Goal: Participate in discussion: Engage in conversation with other users on a specific topic

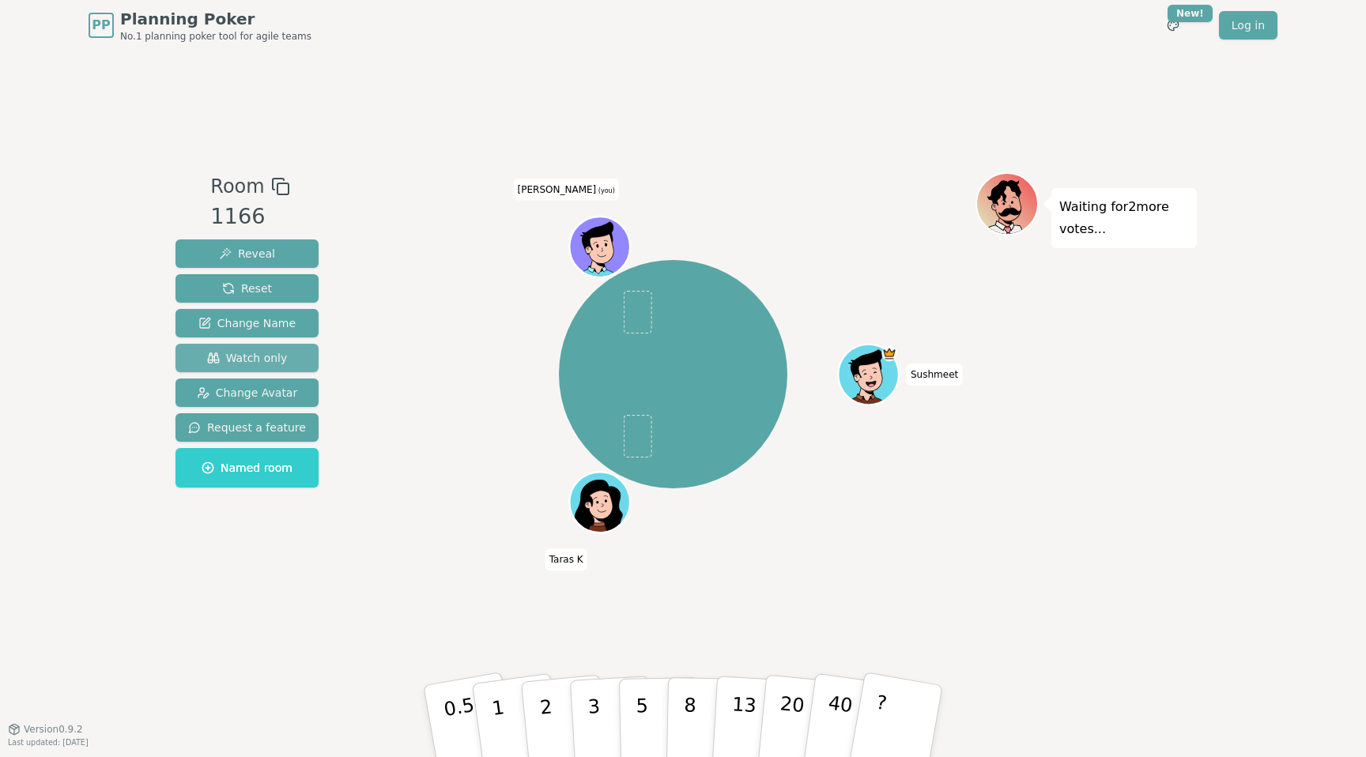
click at [259, 358] on span "Watch only" at bounding box center [247, 358] width 81 height 16
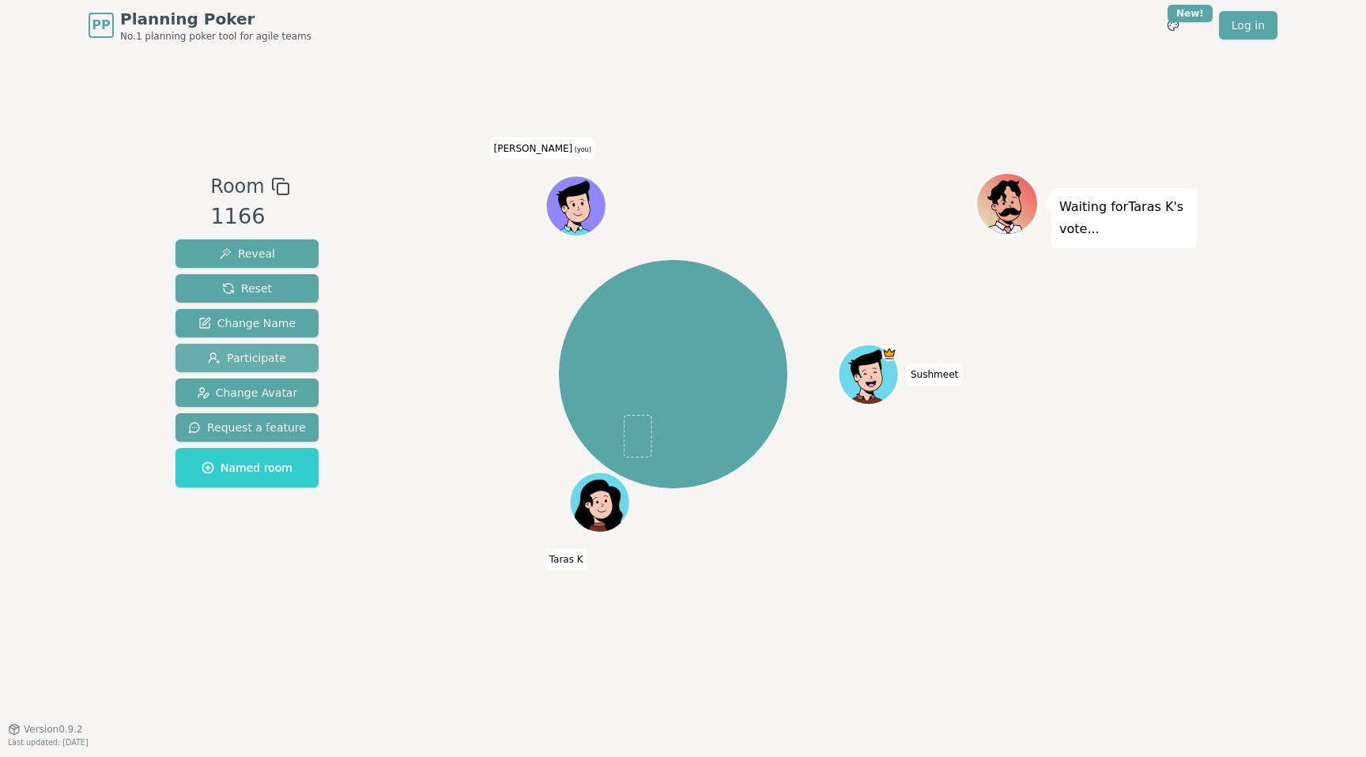
click at [259, 358] on span "Participate" at bounding box center [247, 358] width 78 height 16
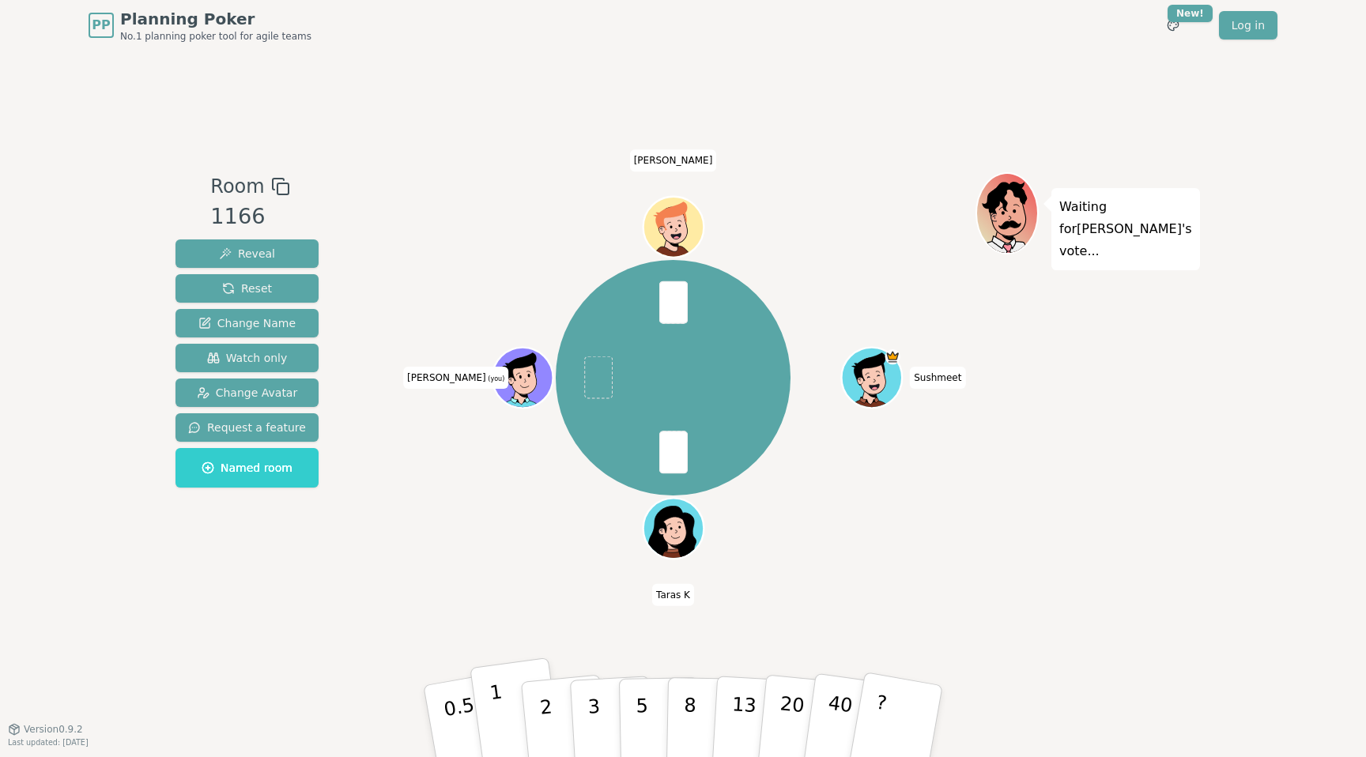
click at [506, 731] on button "1" at bounding box center [517, 722] width 94 height 128
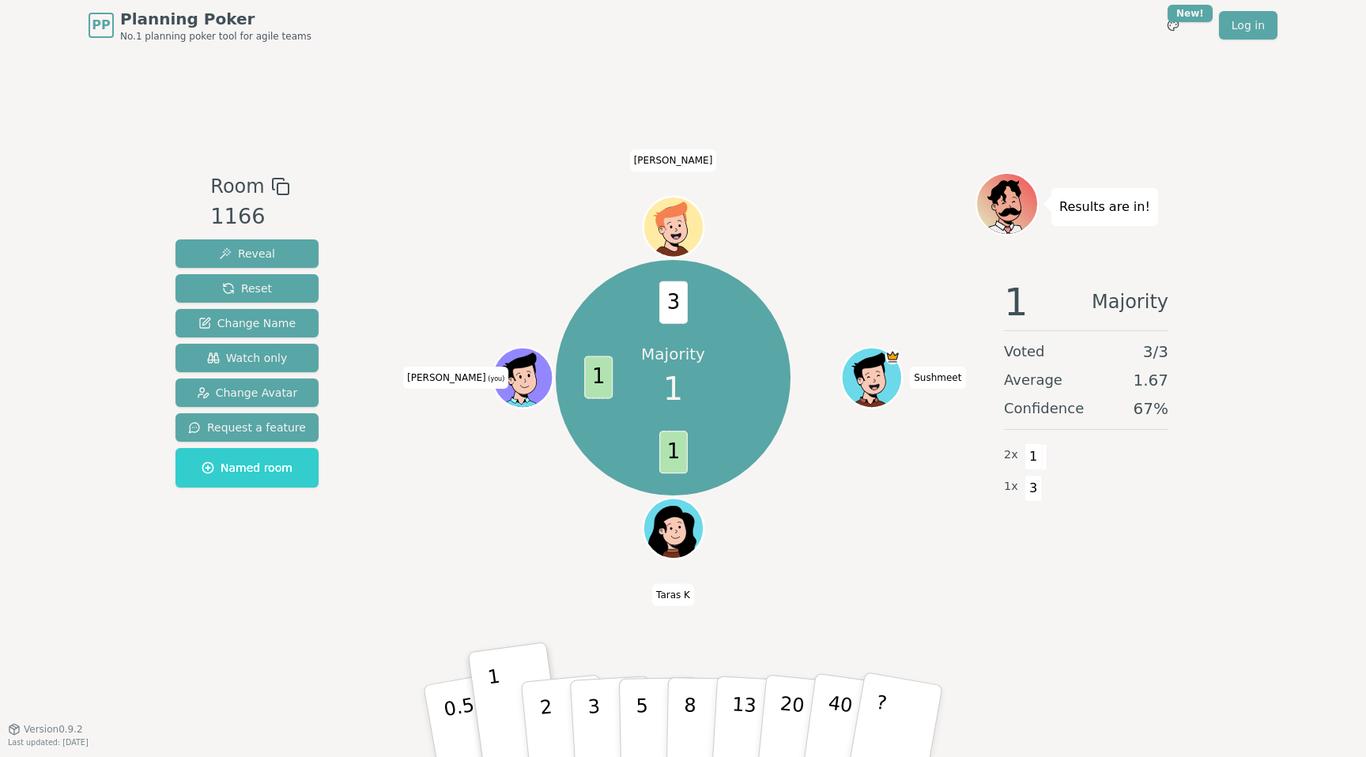
click at [291, 633] on div "Room 1166 Reveal Reset Change Name Watch only Change Avatar Request a feature N…" at bounding box center [683, 390] width 1028 height 678
click at [539, 729] on button "2" at bounding box center [564, 722] width 90 height 126
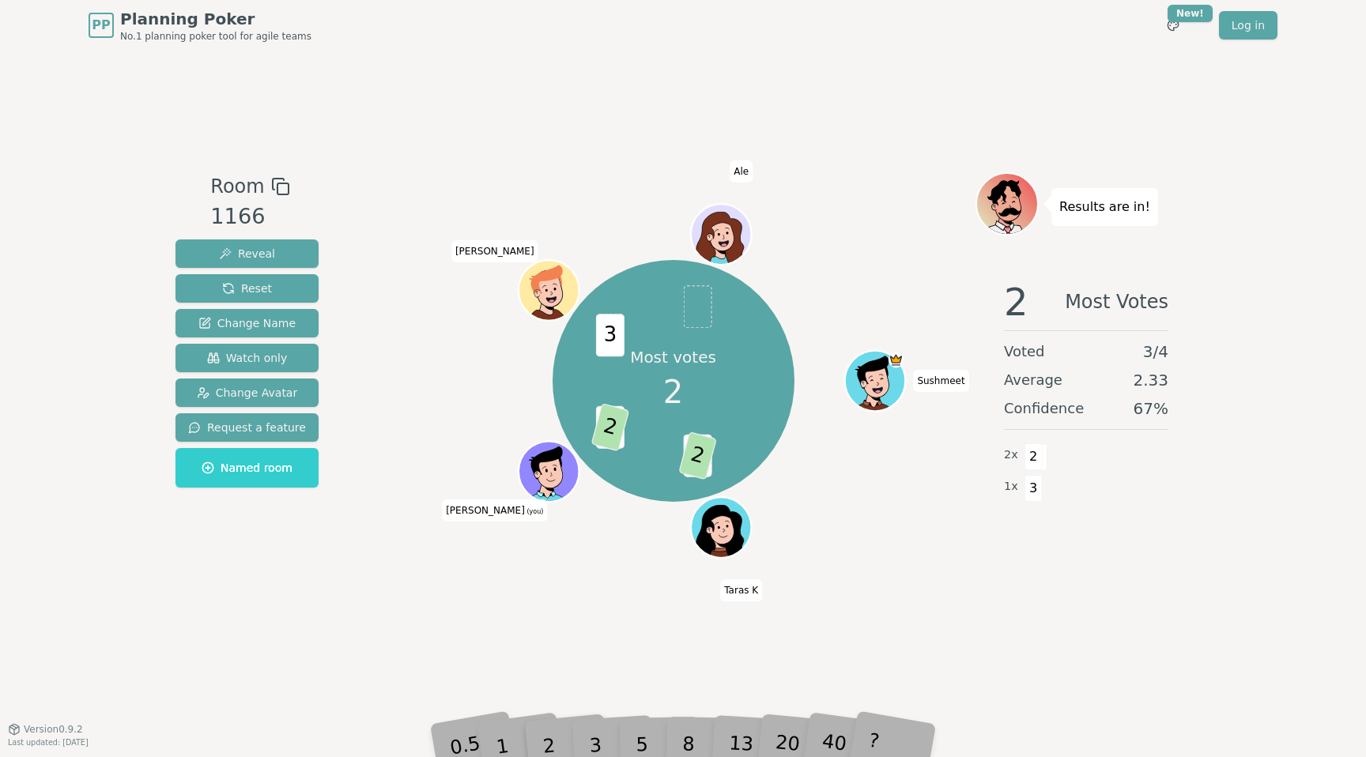
click at [960, 637] on div "Room 1166 Reveal Reset Change Name Watch only Change Avatar Request a feature N…" at bounding box center [683, 390] width 1028 height 678
click at [277, 277] on button "Reset" at bounding box center [247, 288] width 143 height 28
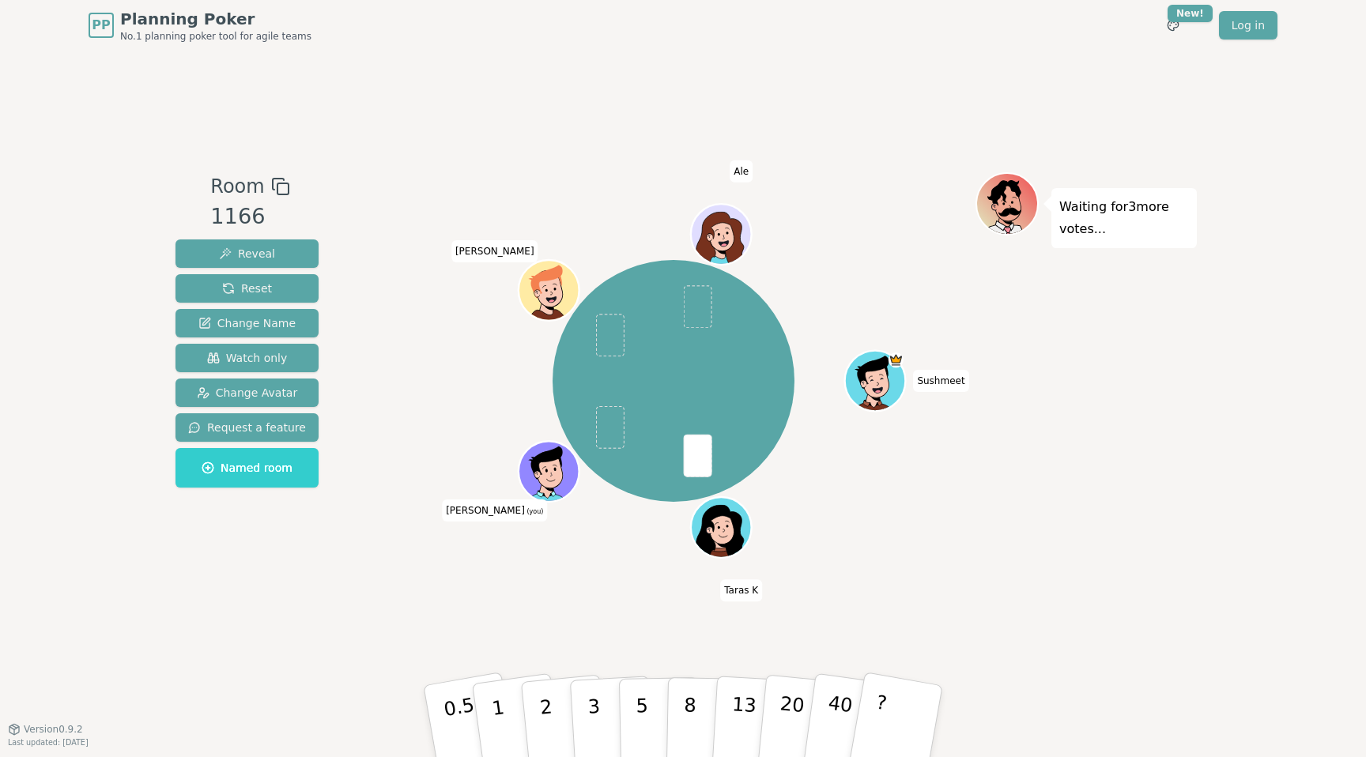
click at [627, 609] on div "Room 1166 Reveal Reset Change Name Watch only Change Avatar Request a feature N…" at bounding box center [683, 390] width 1028 height 678
click at [641, 715] on p "5" at bounding box center [642, 721] width 13 height 85
click at [453, 587] on div "[PERSON_NAME] K J D (you) [PERSON_NAME]" at bounding box center [673, 389] width 605 height 435
click at [263, 289] on span "Reset" at bounding box center [247, 289] width 50 height 16
click at [988, 597] on div "Waiting for 4 more votes..." at bounding box center [1086, 389] width 221 height 435
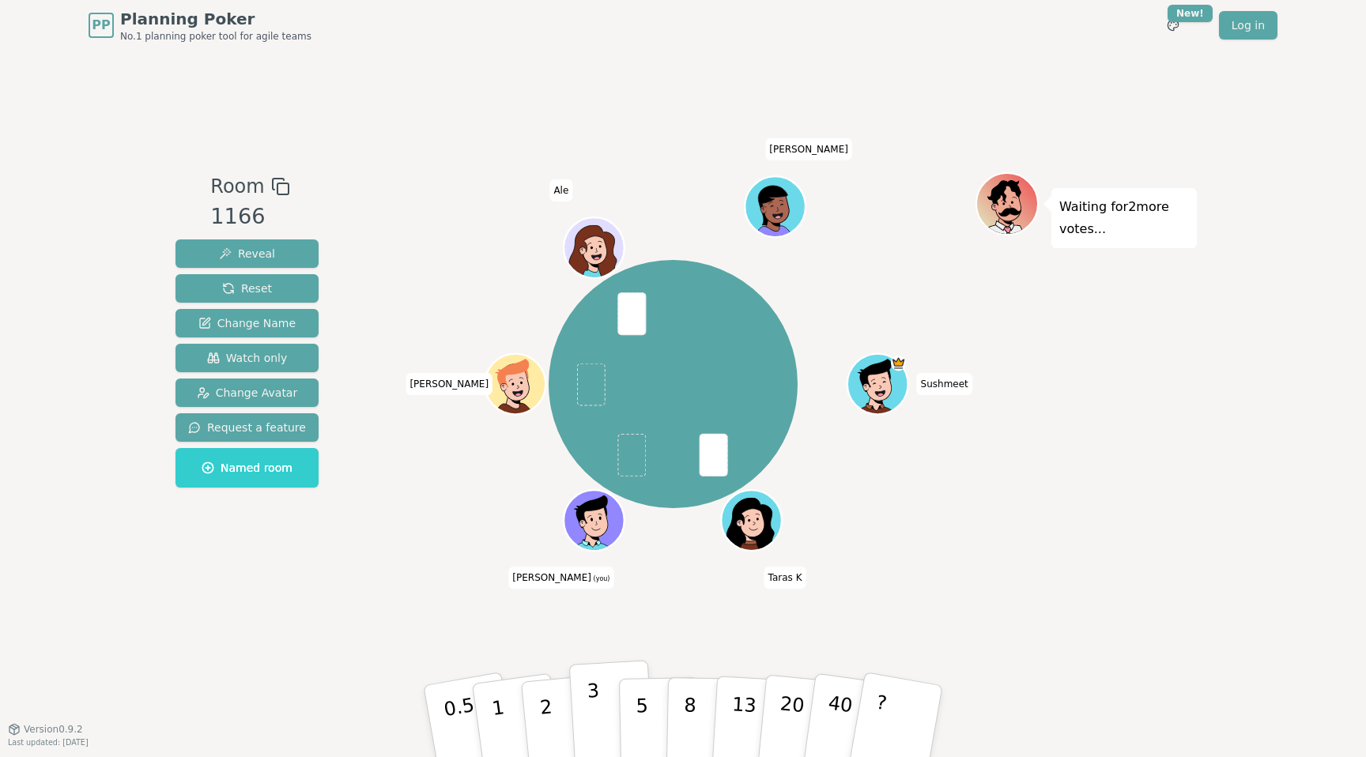
click at [599, 699] on p "3" at bounding box center [595, 723] width 17 height 86
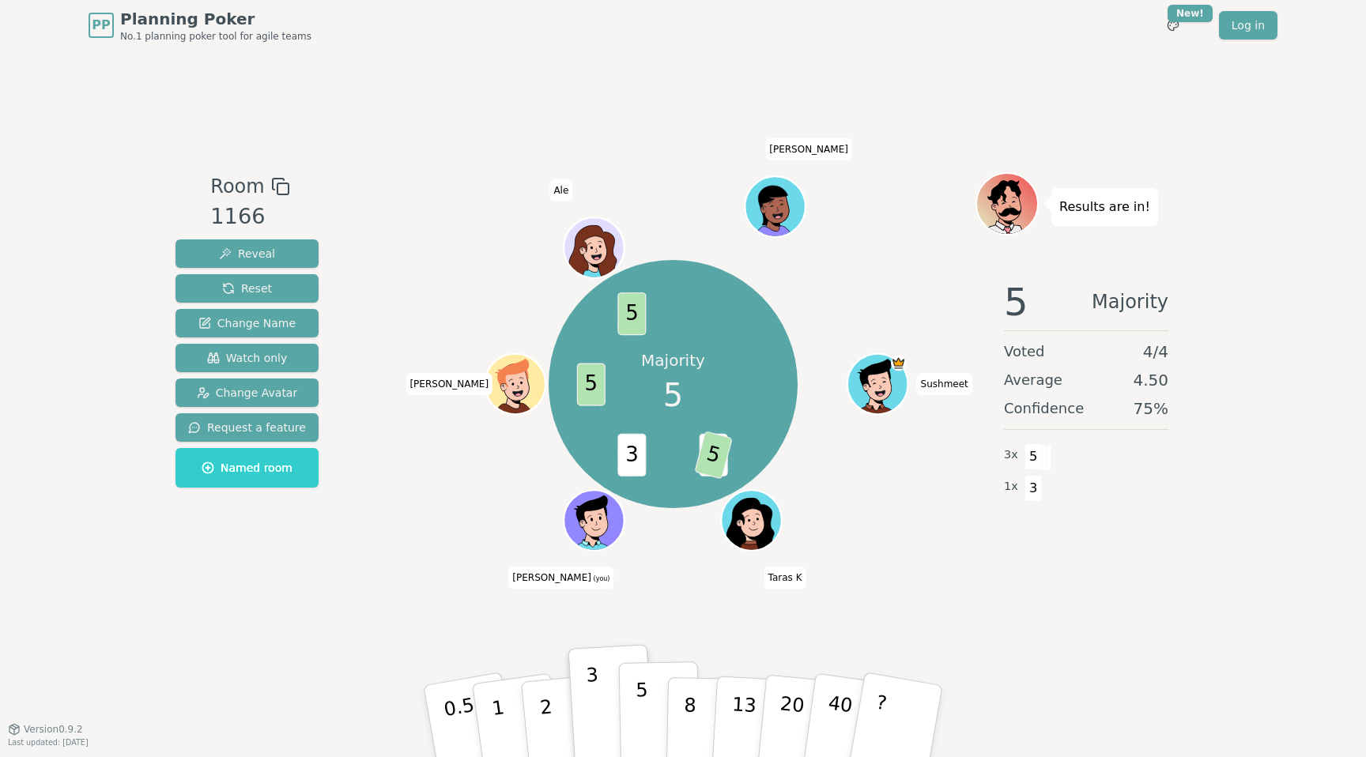
click at [646, 716] on p "5" at bounding box center [642, 721] width 13 height 85
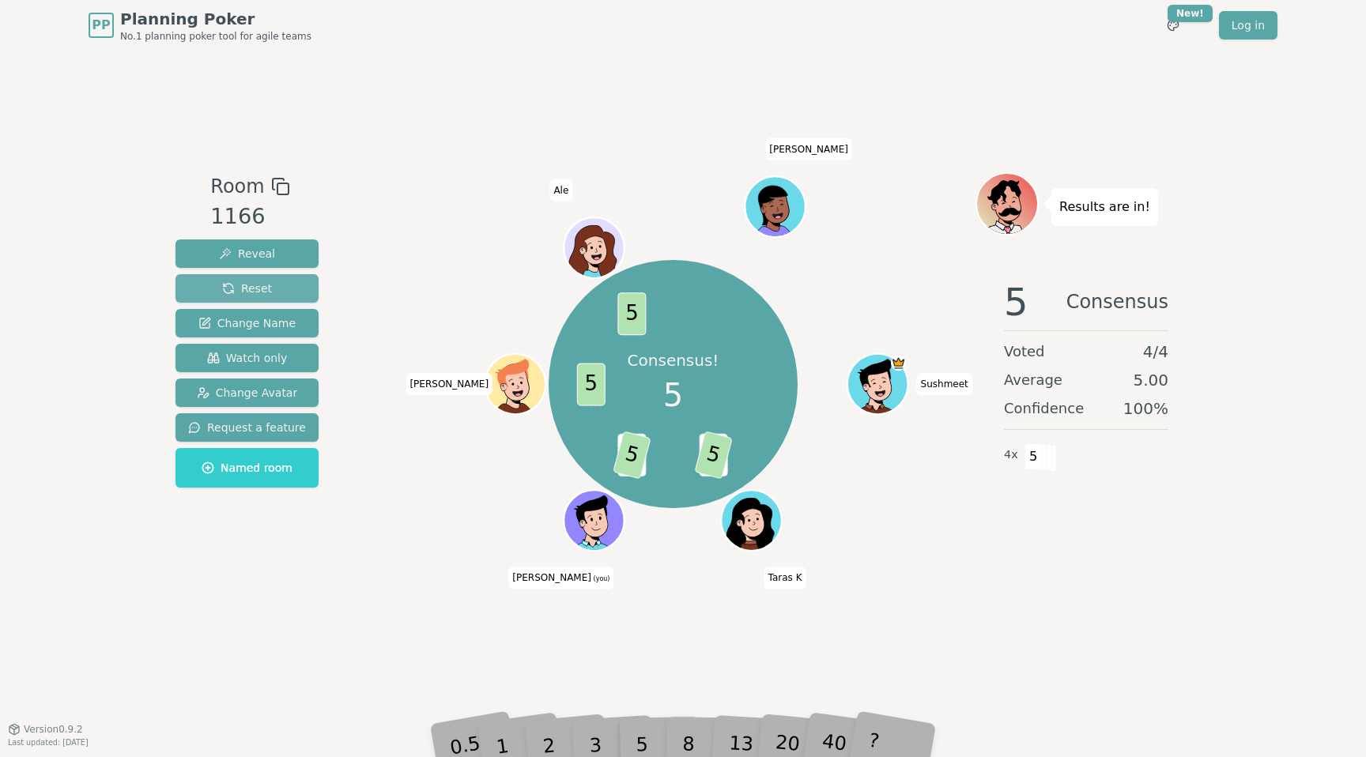
click at [272, 285] on button "Reset" at bounding box center [247, 288] width 143 height 28
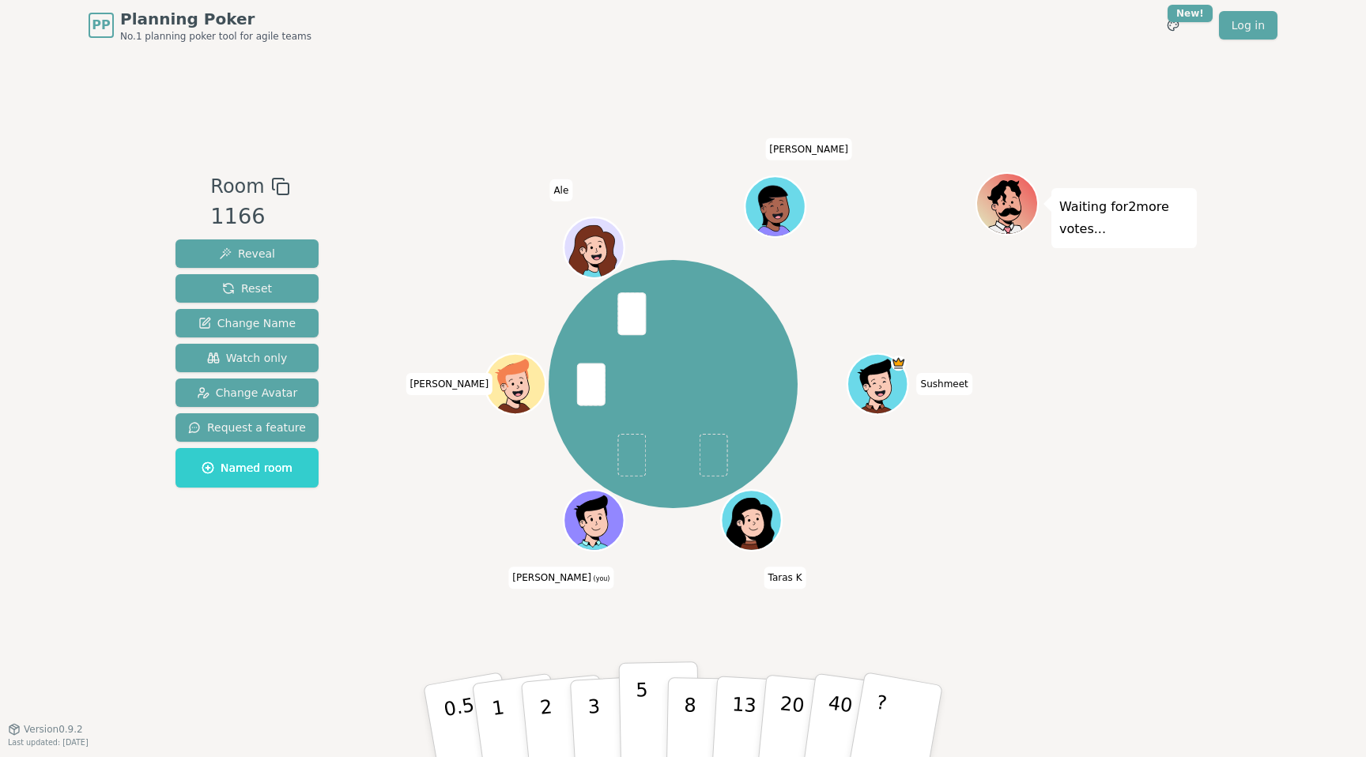
click at [637, 697] on p "5" at bounding box center [642, 721] width 13 height 85
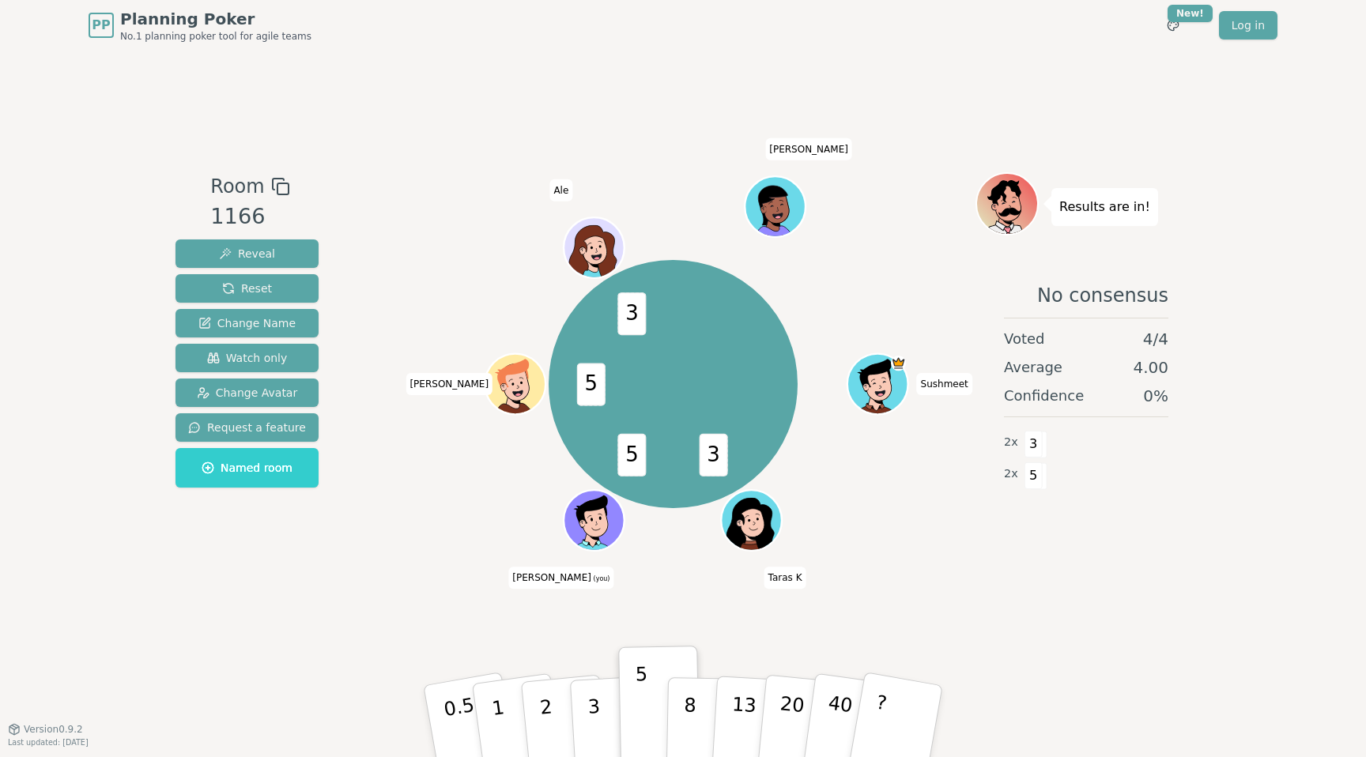
click at [365, 619] on div "Room 1166 Reveal Reset Change Name Watch only Change Avatar Request a feature N…" at bounding box center [683, 390] width 1028 height 678
drag, startPoint x: 410, startPoint y: 617, endPoint x: 860, endPoint y: 658, distance: 452.6
click at [429, 614] on div "Room 1166 Reveal Reset Change Name Watch only Change Avatar Request a feature N…" at bounding box center [683, 390] width 1028 height 678
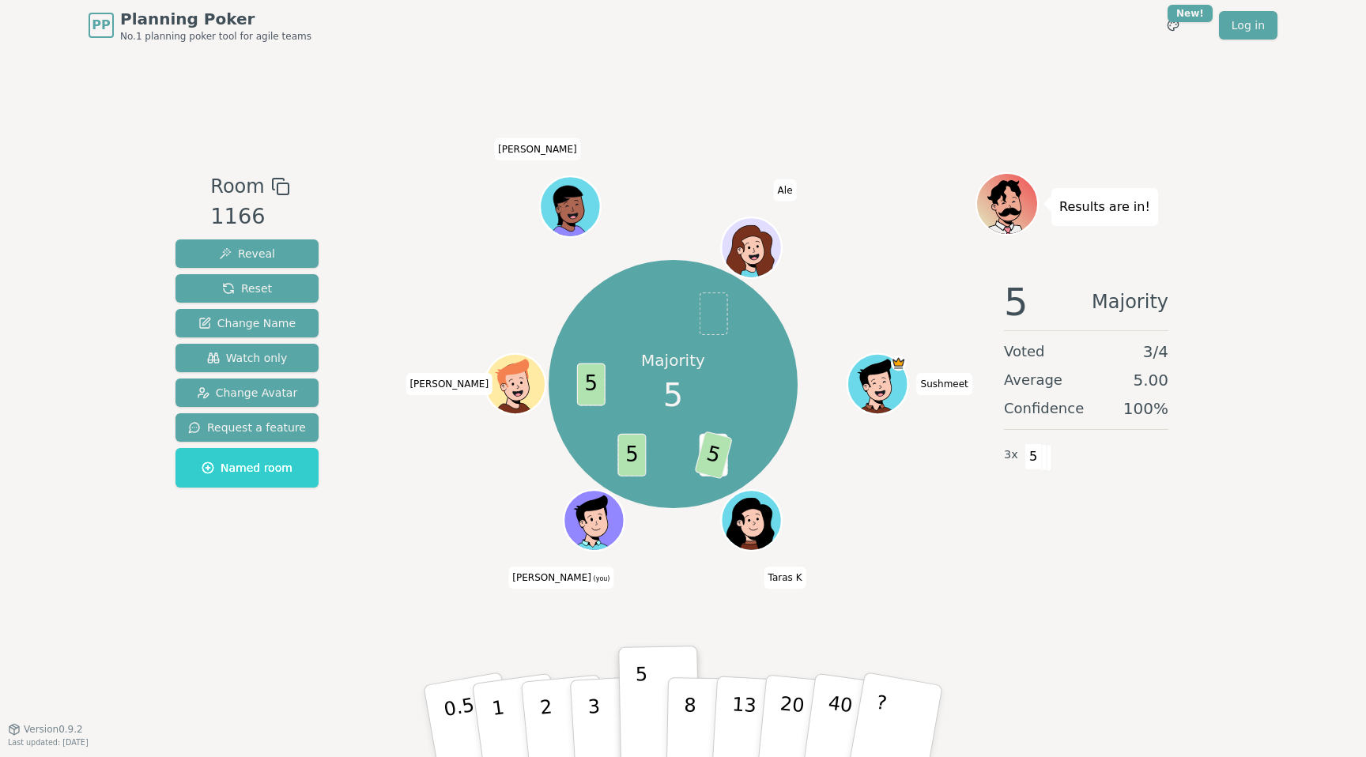
drag, startPoint x: 426, startPoint y: 614, endPoint x: 386, endPoint y: 508, distance: 113.4
click at [426, 606] on div "Room 1166 Reveal Reset Change Name Watch only Change Avatar Request a feature N…" at bounding box center [683, 390] width 1028 height 678
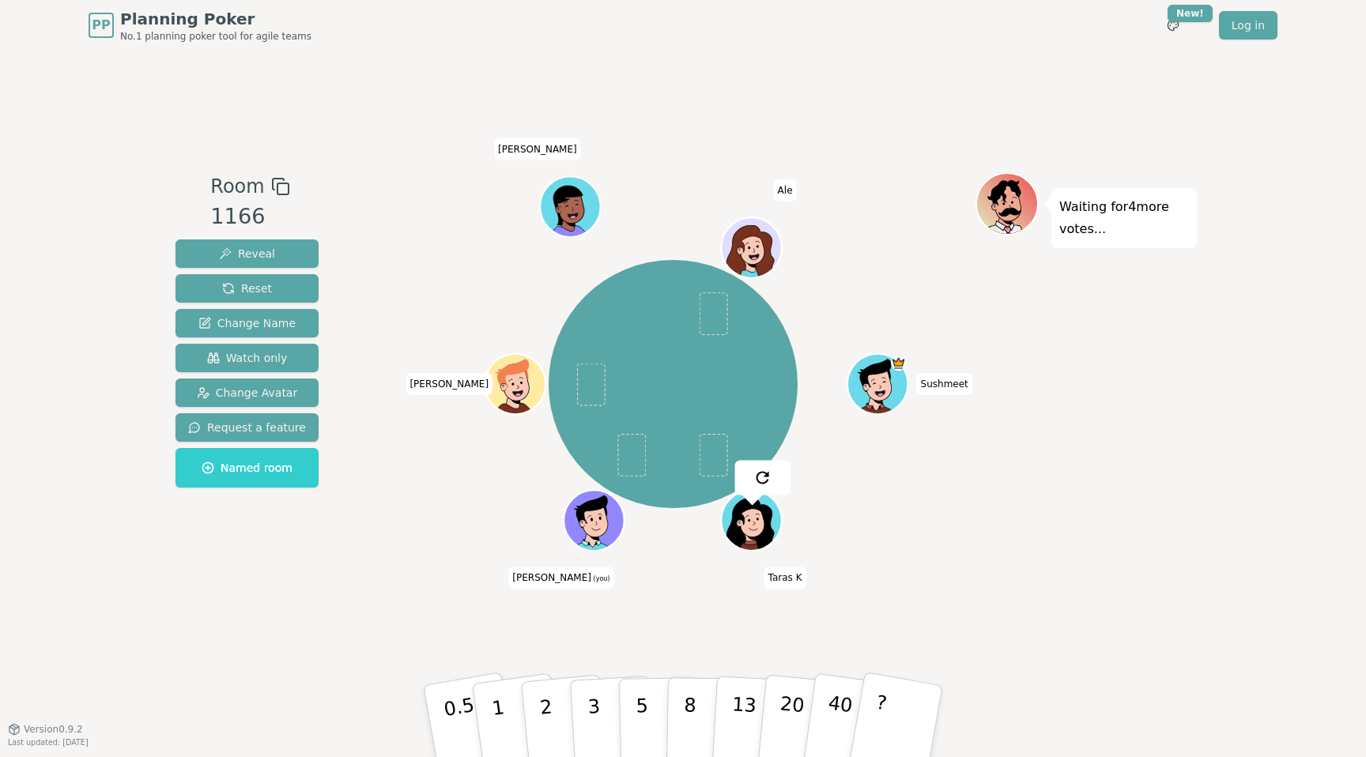
click at [399, 637] on div "Room 1166 Reveal Reset Change Name Watch only Change Avatar Request a feature N…" at bounding box center [683, 390] width 1028 height 678
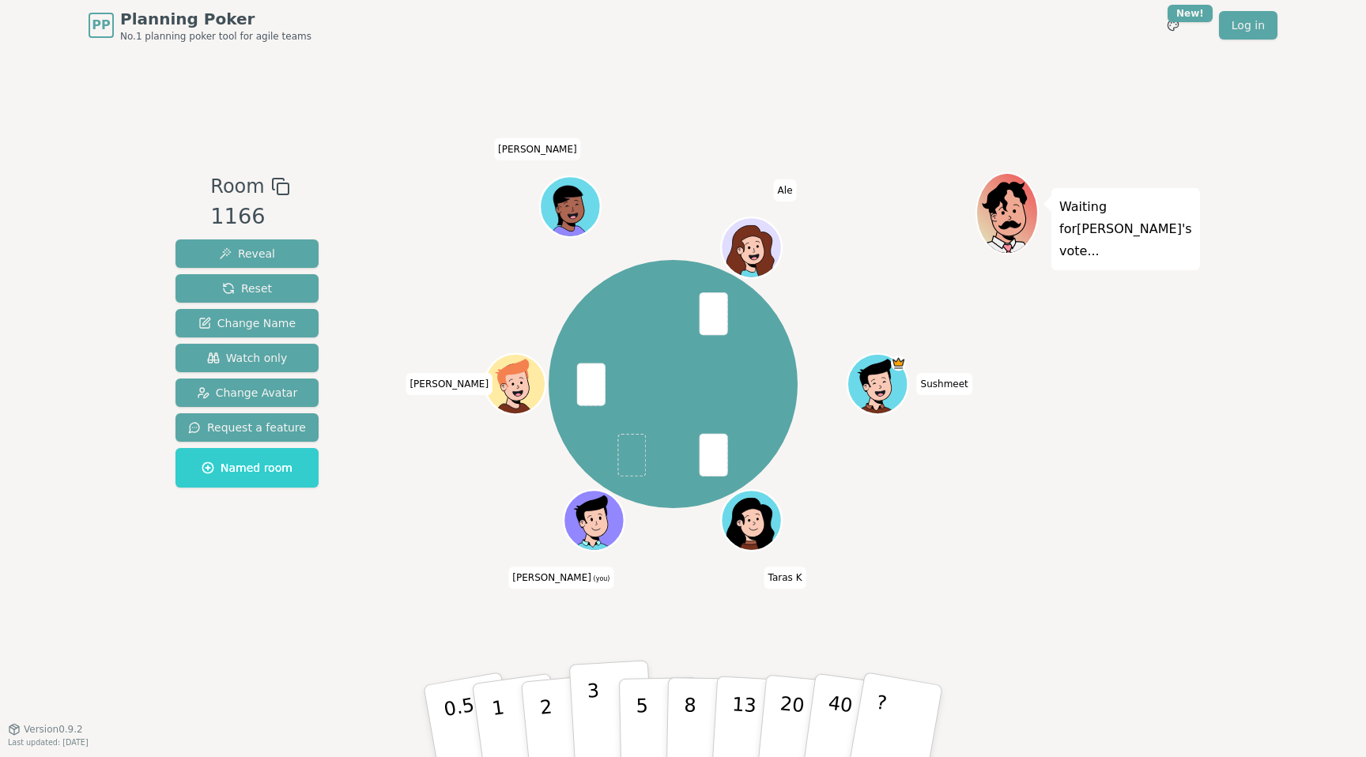
click at [594, 719] on p "3" at bounding box center [595, 723] width 17 height 86
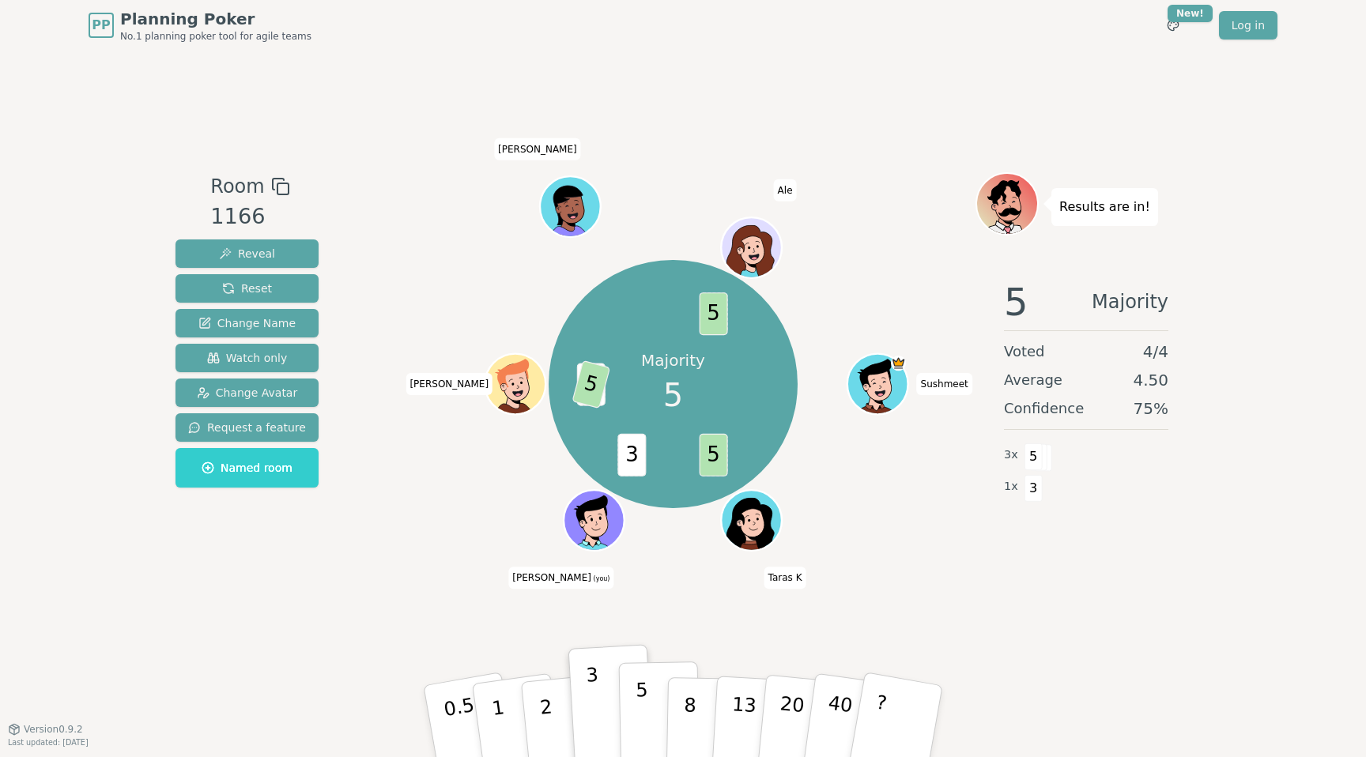
click at [640, 706] on p "5" at bounding box center [642, 721] width 13 height 85
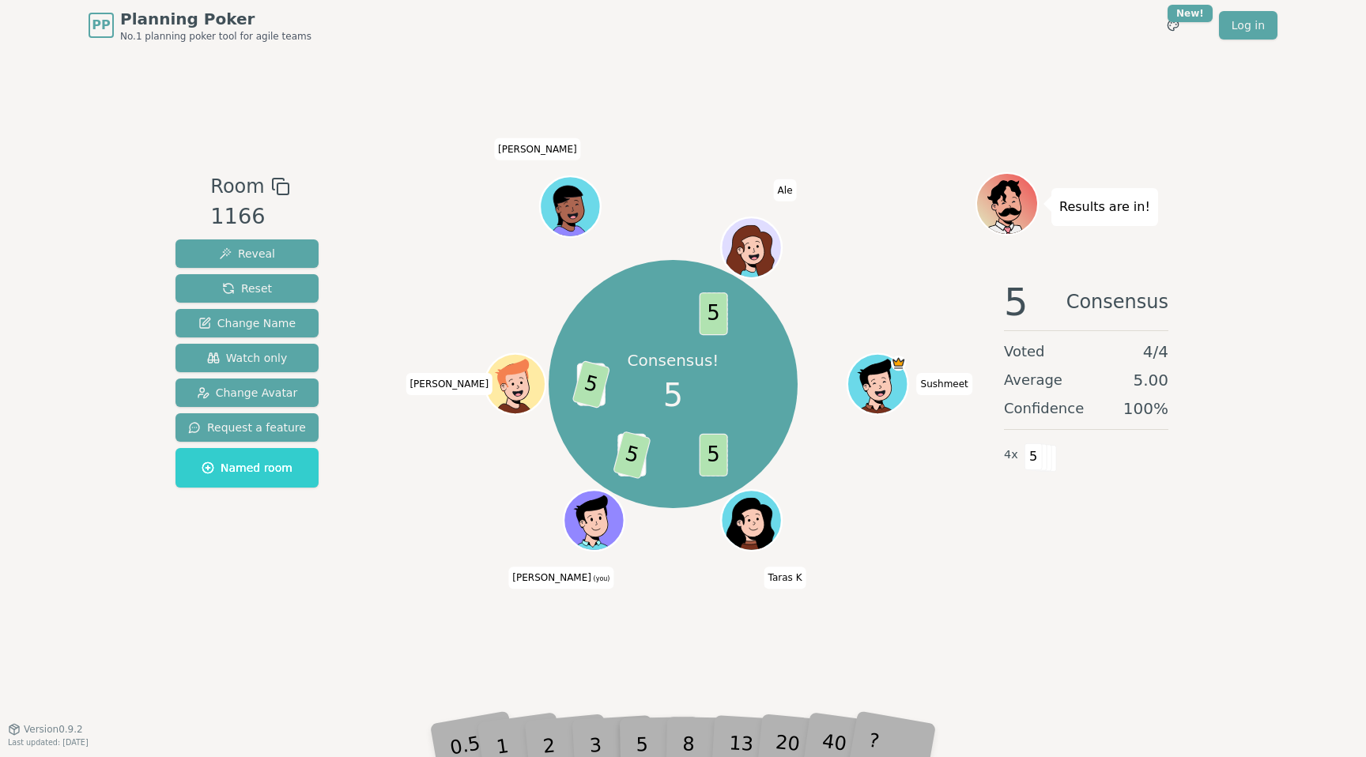
click at [483, 643] on div "Room 1166 Reveal Reset Change Name Watch only Change Avatar Request a feature N…" at bounding box center [683, 390] width 1028 height 678
drag, startPoint x: 237, startPoint y: 275, endPoint x: 240, endPoint y: 285, distance: 9.8
click at [239, 280] on button "Reset" at bounding box center [247, 288] width 143 height 28
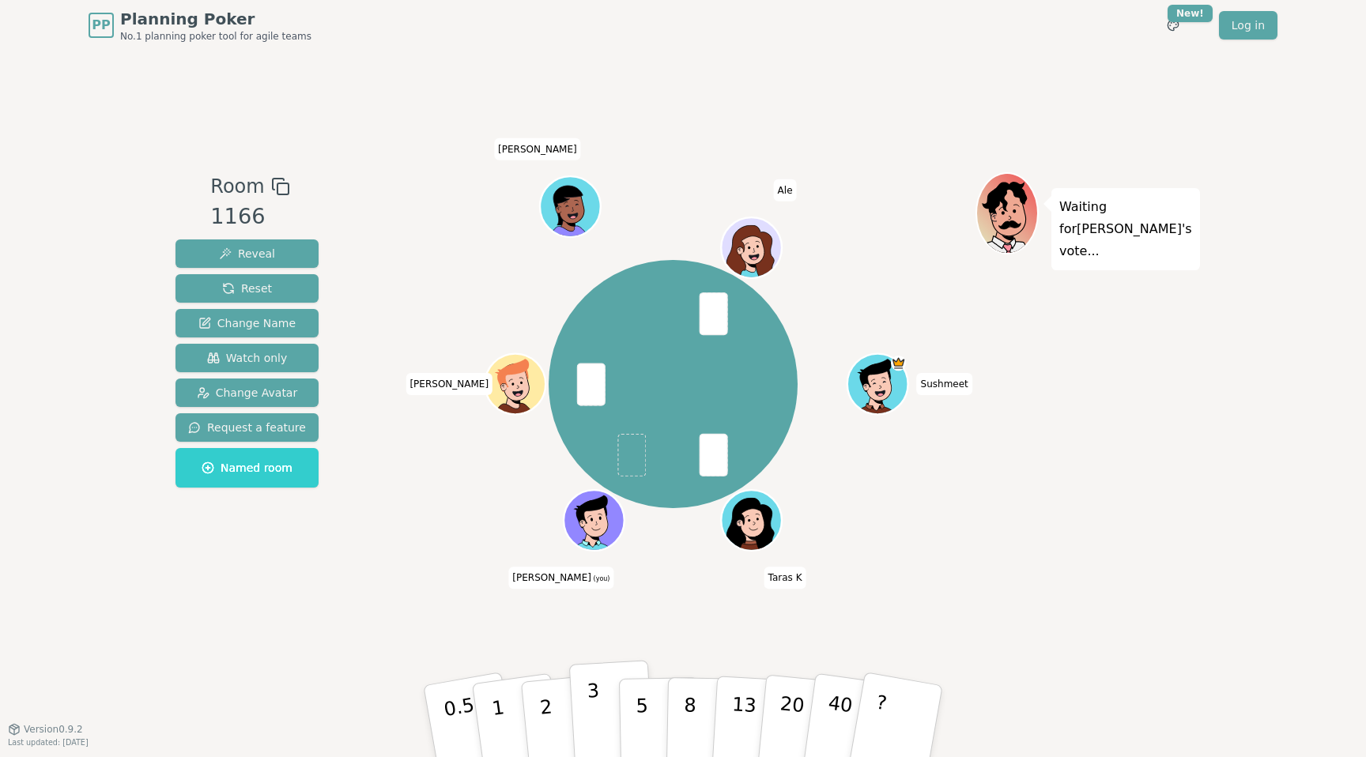
click at [595, 716] on p "3" at bounding box center [595, 723] width 17 height 86
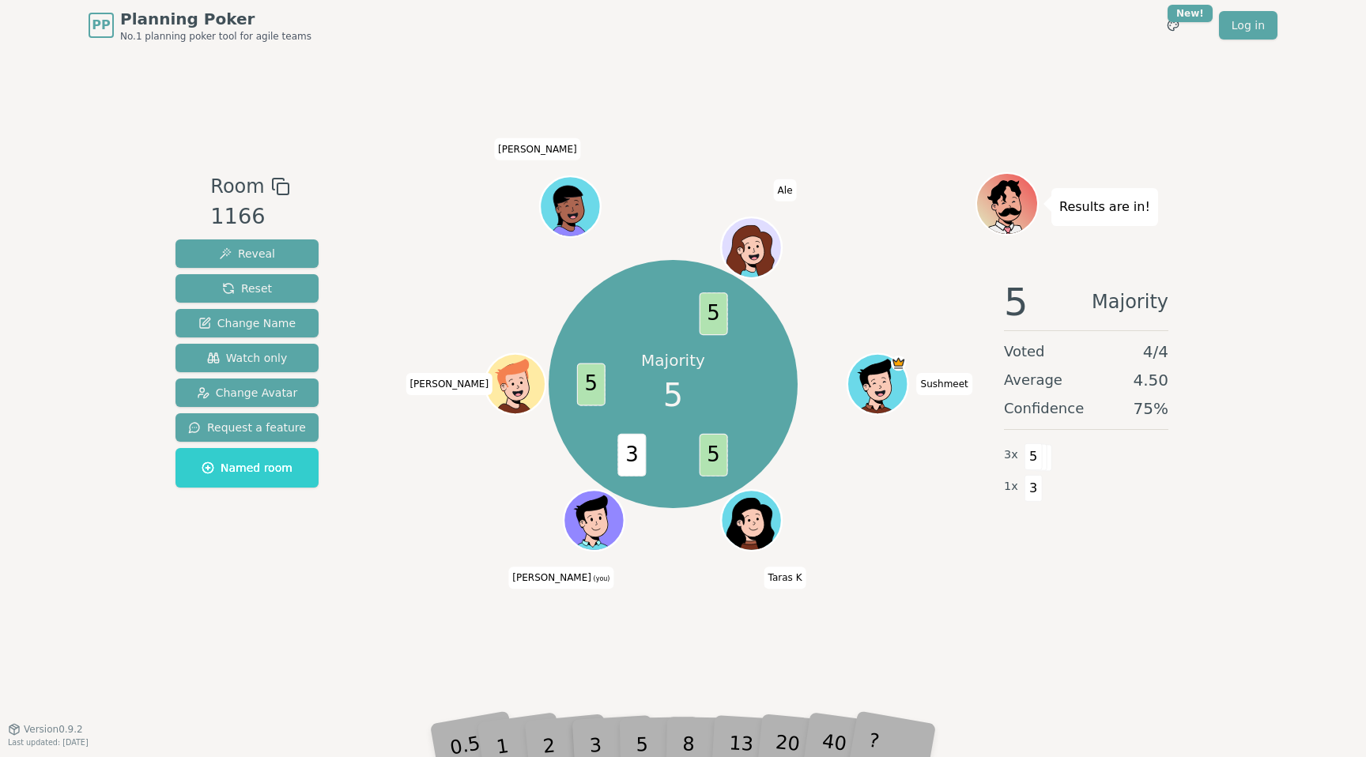
click at [664, 693] on div "5" at bounding box center [659, 721] width 48 height 56
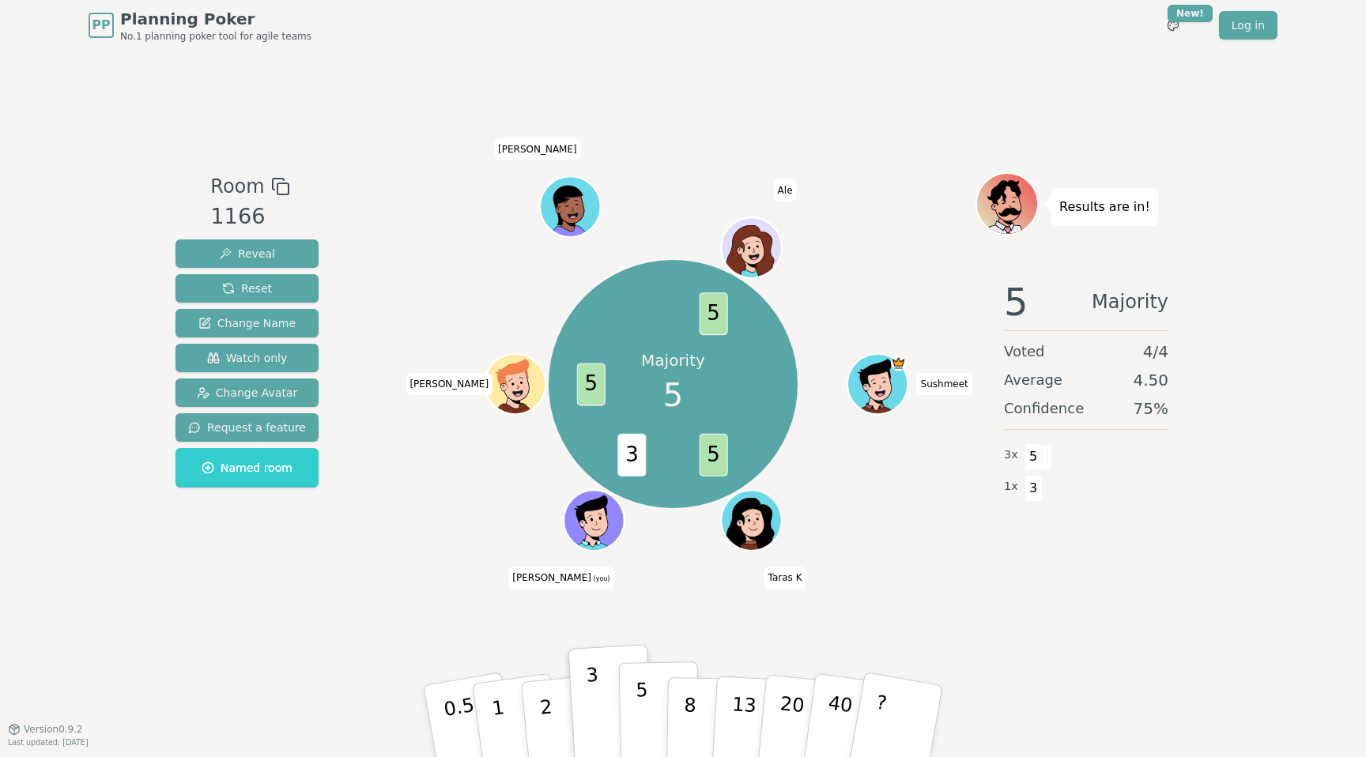
click at [643, 735] on p "5" at bounding box center [642, 721] width 13 height 85
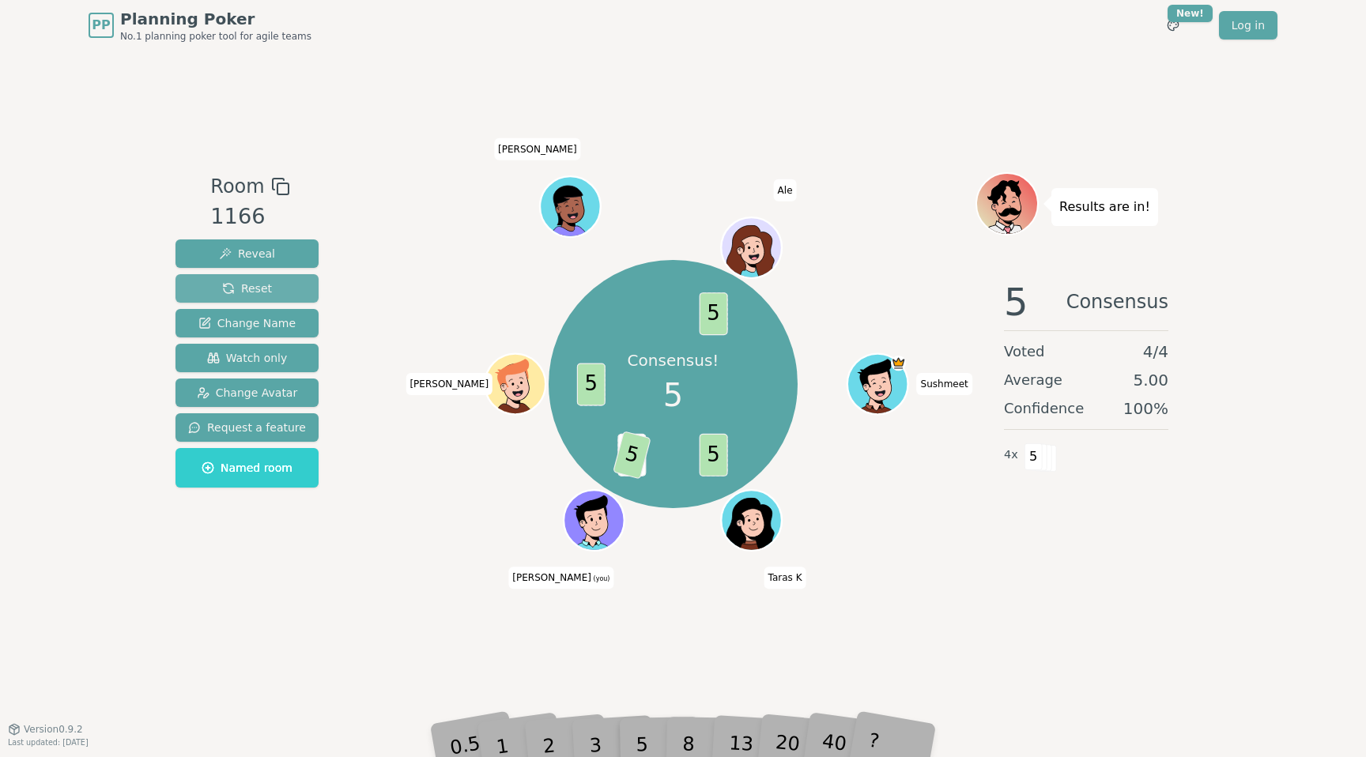
click at [268, 275] on button "Reset" at bounding box center [247, 288] width 143 height 28
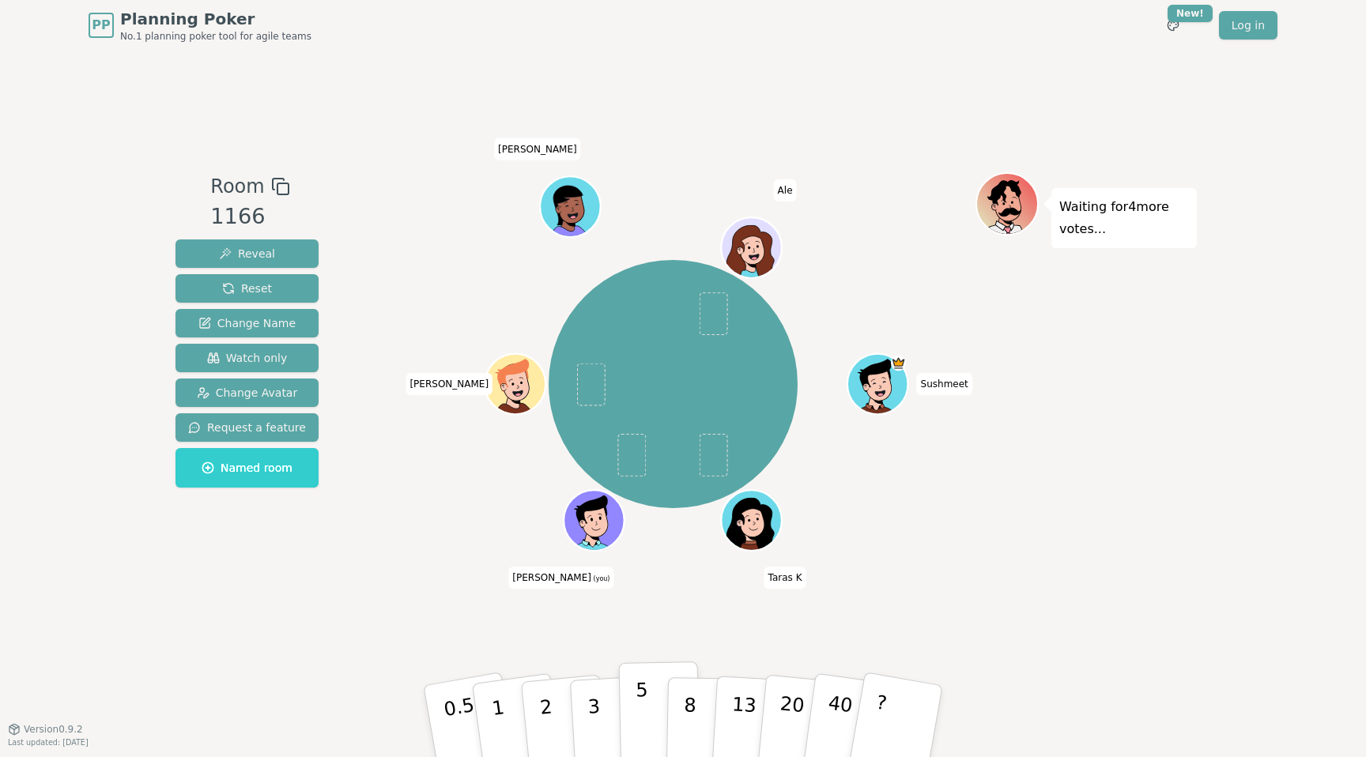
click at [648, 716] on button "5" at bounding box center [659, 722] width 81 height 120
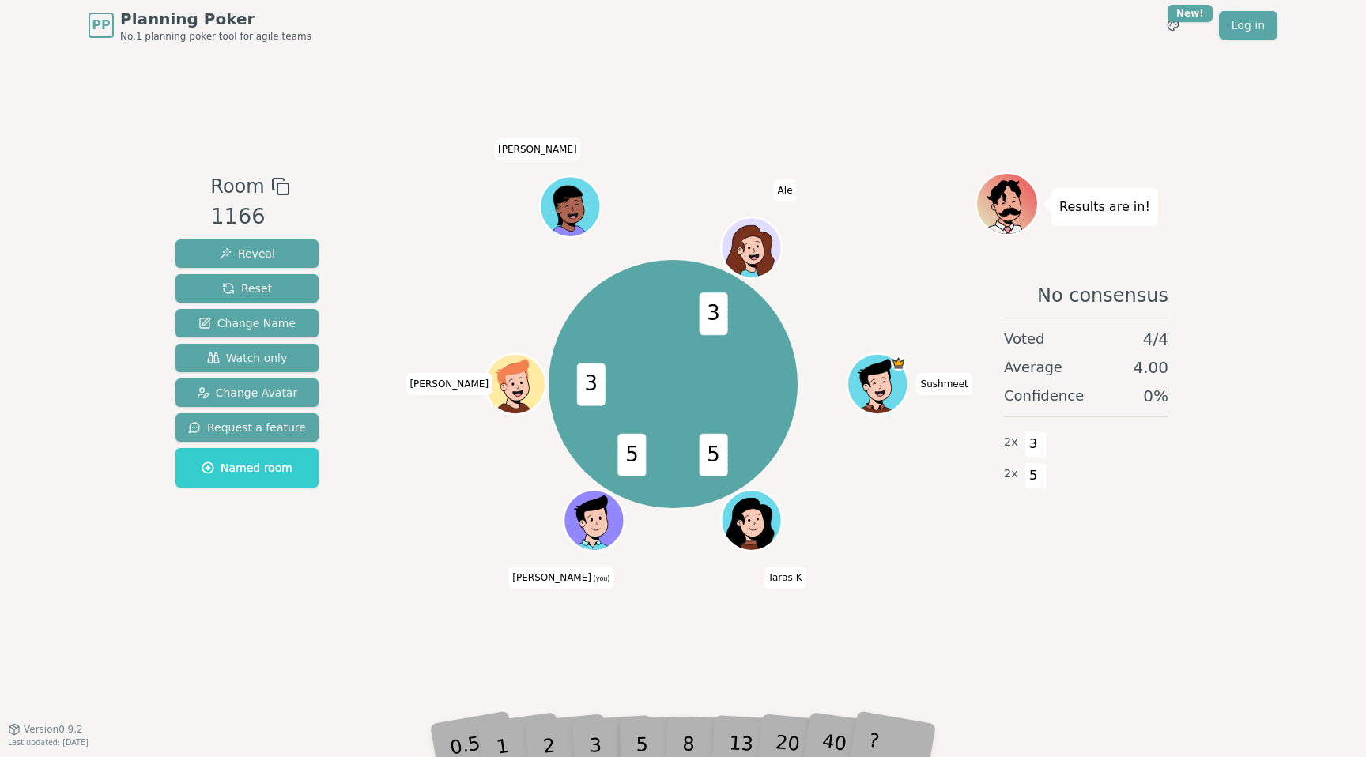
click at [340, 656] on div "Room 1166 Reveal Reset Change Name Watch only Change Avatar Request a feature N…" at bounding box center [683, 390] width 1028 height 678
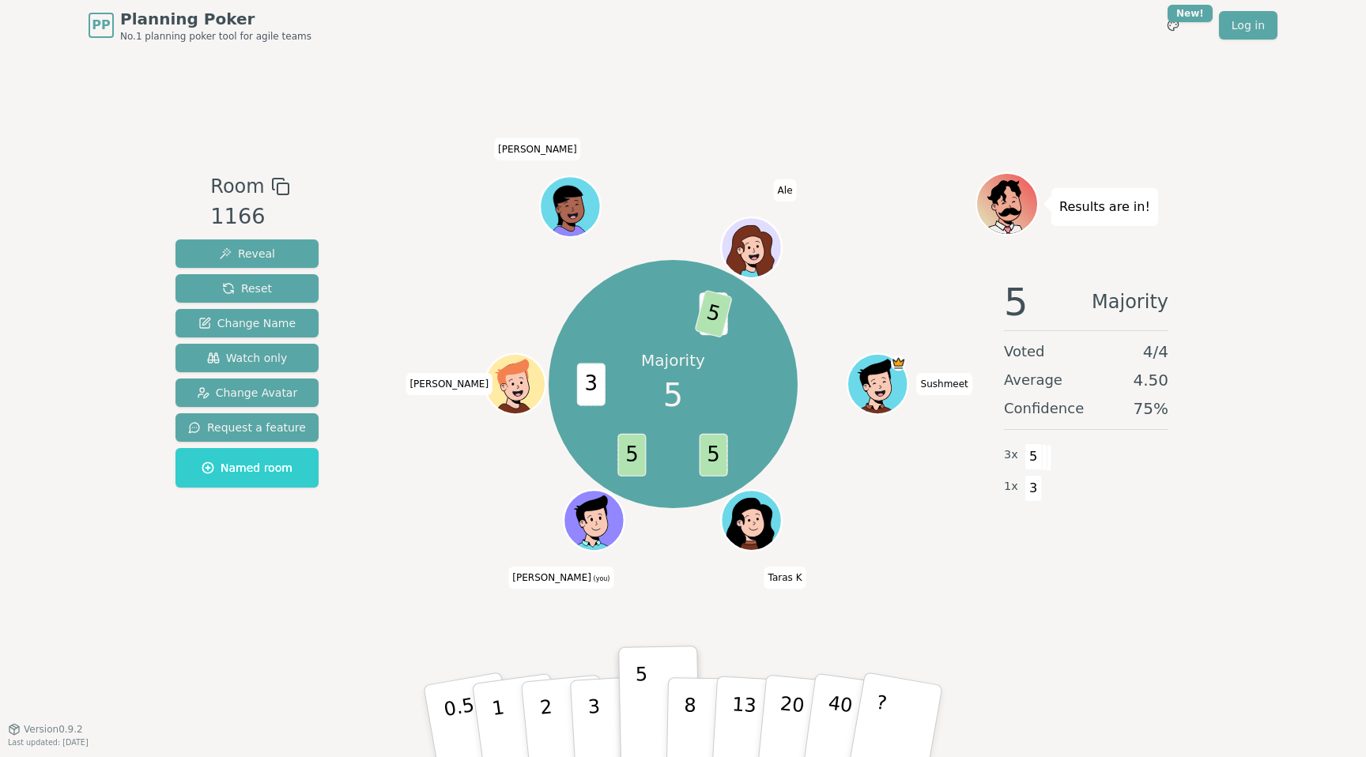
click at [364, 628] on div "Room 1166 Reveal Reset Change Name Watch only Change Avatar Request a feature N…" at bounding box center [683, 390] width 1028 height 678
click at [1041, 603] on div "Results are in! 5 Majority Voted 4 / 4 Average 4.50 Confidence 75 % 3 x 5 1 x 3" at bounding box center [1086, 389] width 221 height 435
click at [239, 288] on span "Reset" at bounding box center [247, 289] width 50 height 16
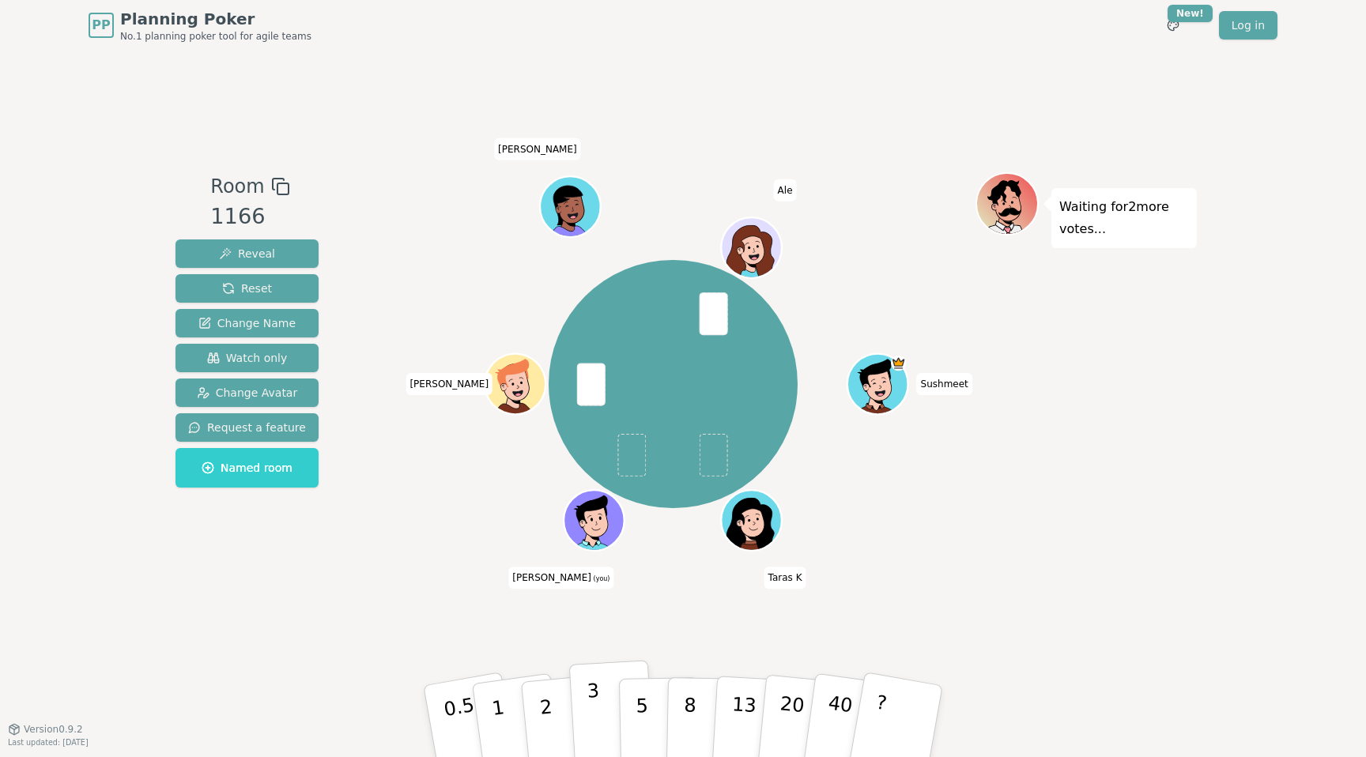
click at [599, 716] on p "3" at bounding box center [595, 723] width 17 height 86
click at [305, 633] on div "Room 1166 Reveal Reset Change Name Watch only Change Avatar Request a feature N…" at bounding box center [683, 390] width 1028 height 678
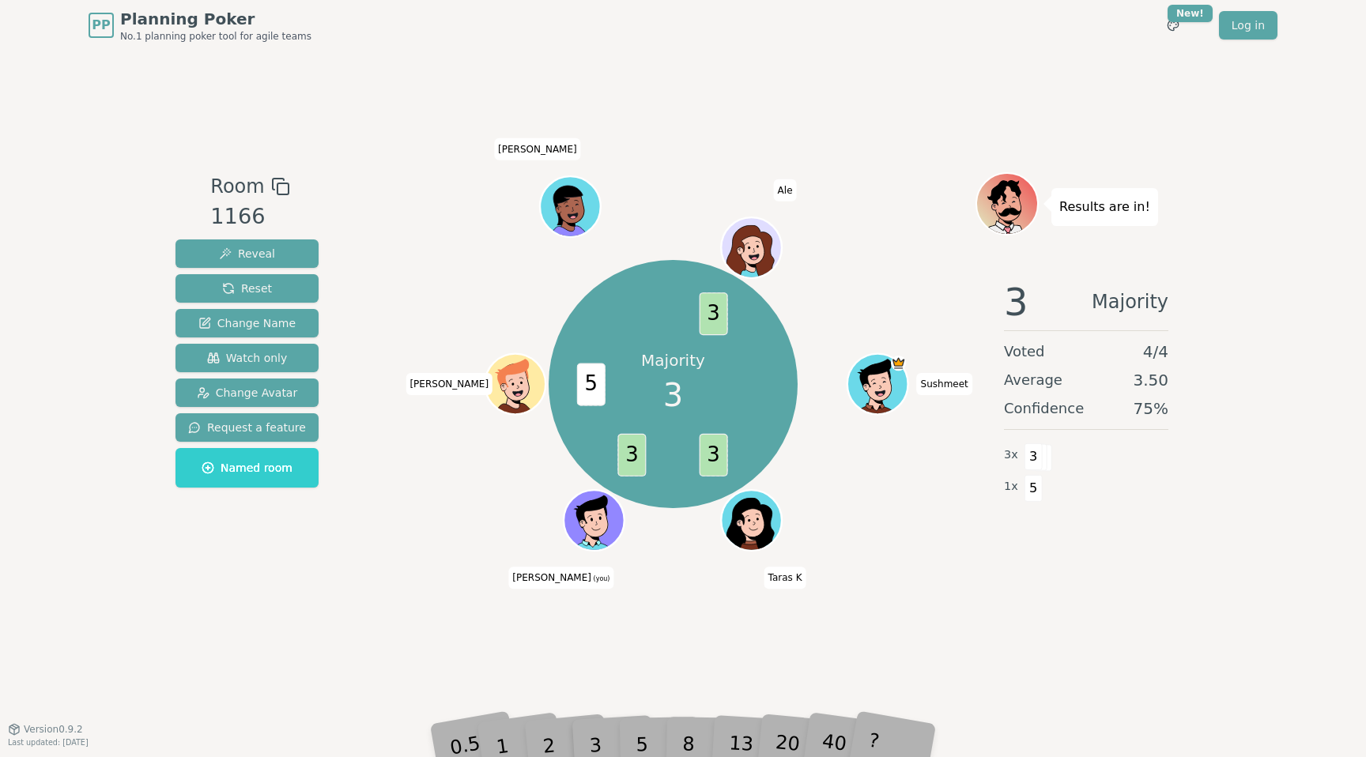
click at [340, 644] on div "Room 1166 Reveal Reset Change Name Watch only Change Avatar Request a feature N…" at bounding box center [683, 390] width 1028 height 678
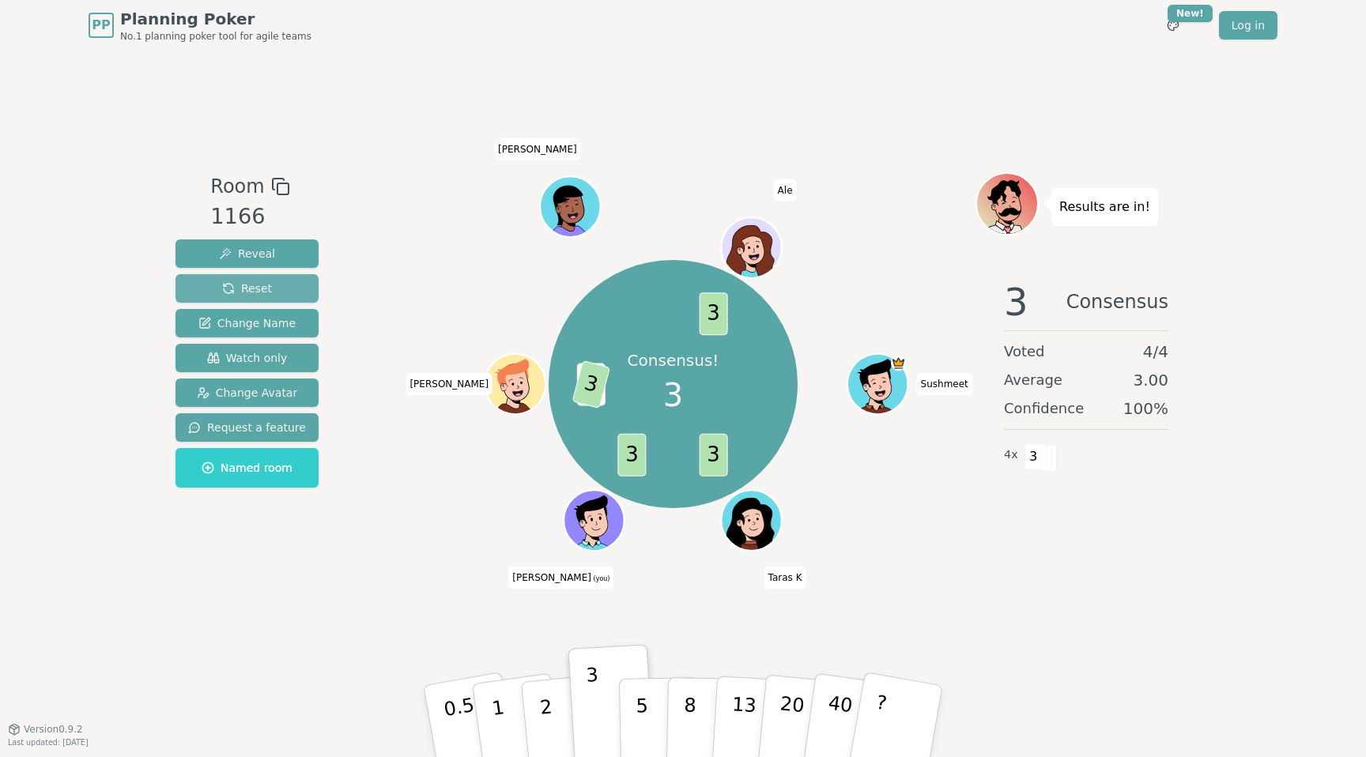
click at [248, 288] on span "Reset" at bounding box center [247, 289] width 50 height 16
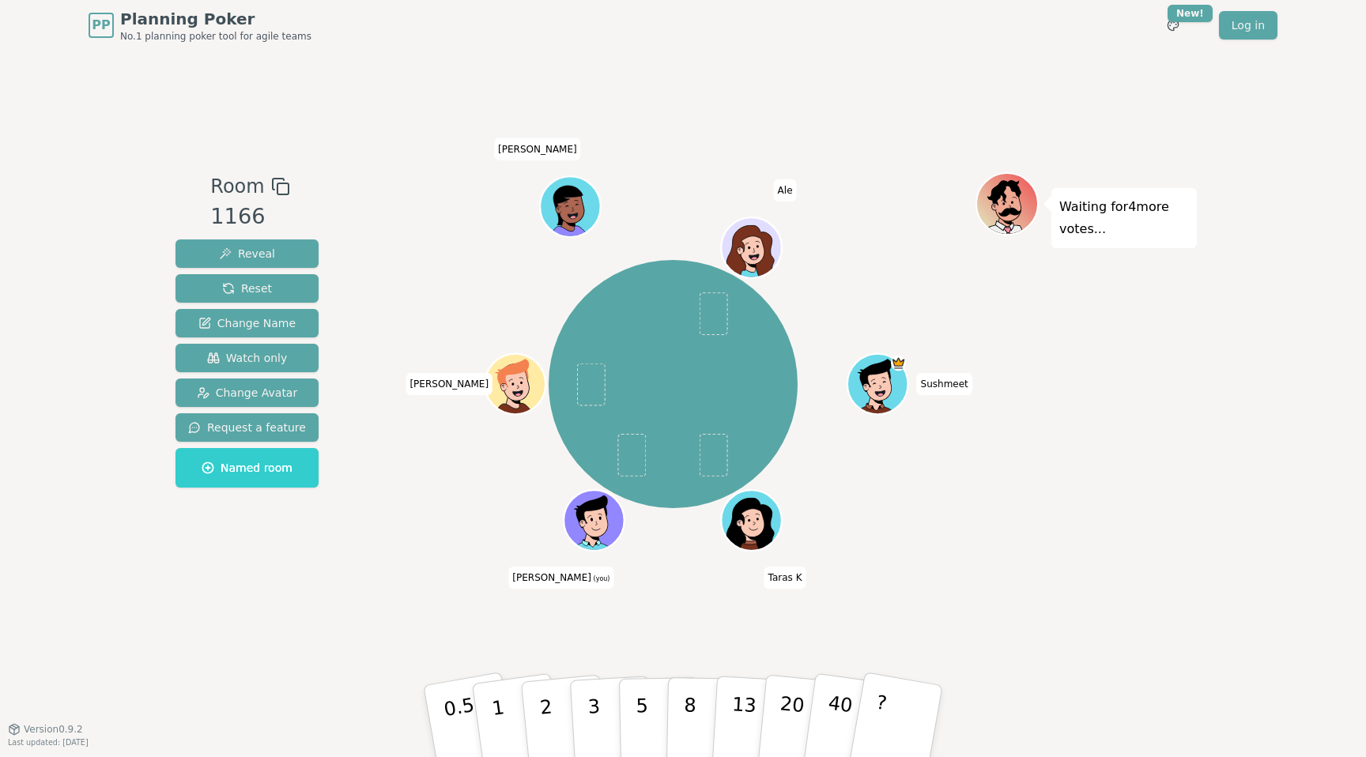
drag, startPoint x: 315, startPoint y: 619, endPoint x: 407, endPoint y: 633, distance: 93.5
click at [320, 615] on div "Room 1166 Reveal Reset Change Name Watch only Change Avatar Request a feature N…" at bounding box center [683, 390] width 1028 height 678
click at [255, 674] on div "Room 1166 Reveal Reset Change Name Watch only Change Avatar Request a feature N…" at bounding box center [683, 390] width 1028 height 678
drag, startPoint x: 505, startPoint y: 708, endPoint x: 289, endPoint y: 628, distance: 230.9
click at [504, 708] on button "1" at bounding box center [519, 738] width 94 height 128
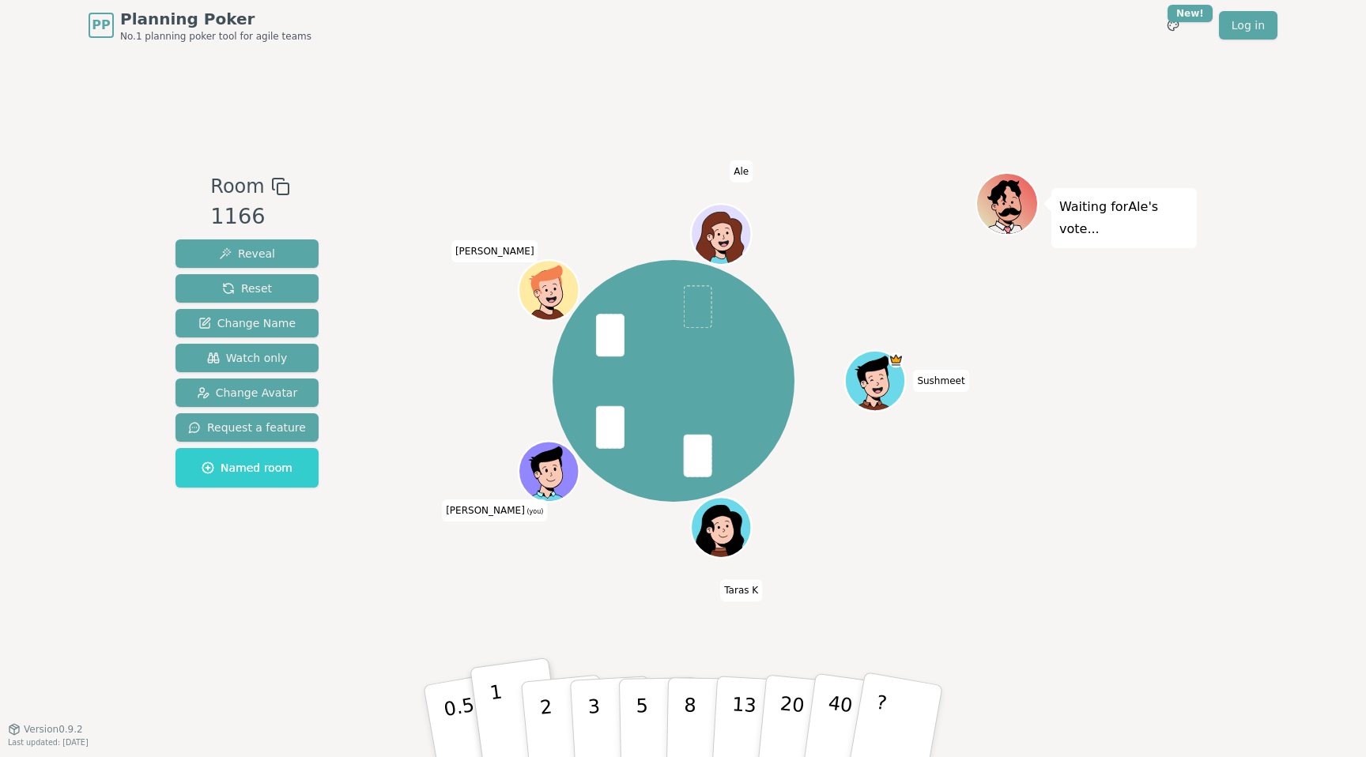
click at [498, 708] on div "1" at bounding box center [517, 721] width 55 height 61
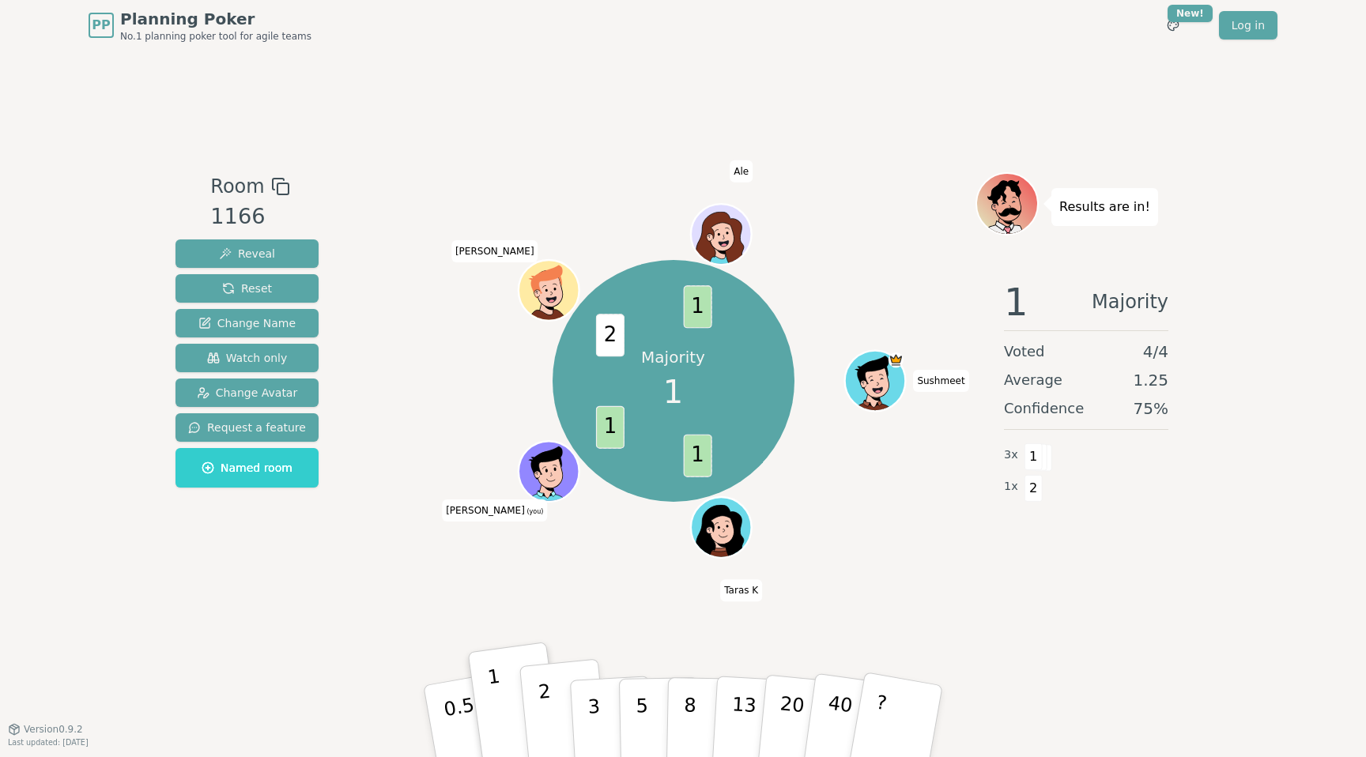
click at [550, 723] on p "2" at bounding box center [548, 724] width 21 height 86
